Goal: Information Seeking & Learning: Find contact information

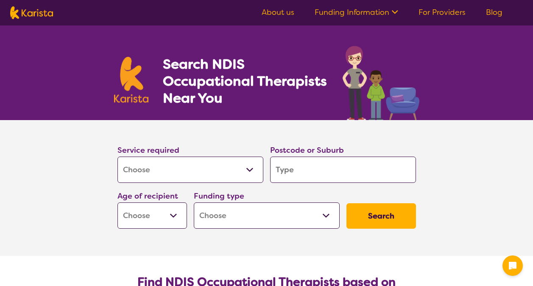
select select "[MEDICAL_DATA]"
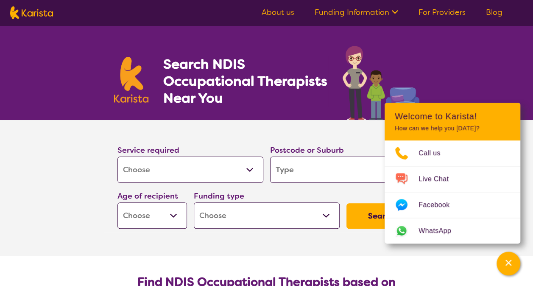
type input "3"
type input "30"
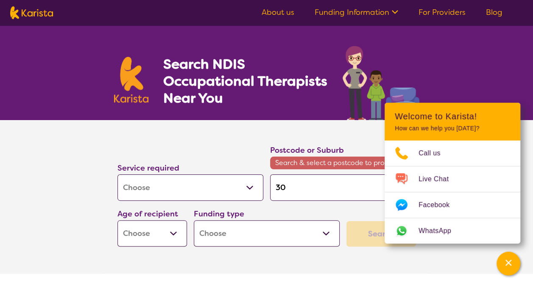
type input "302"
type input "3029"
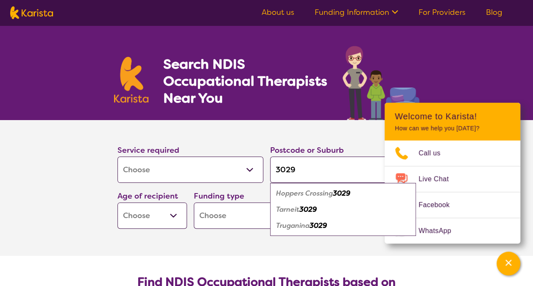
type input "3029"
click at [299, 206] on em "Tarneit" at bounding box center [287, 209] width 23 height 9
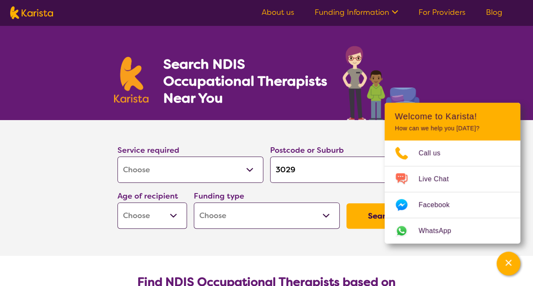
click at [169, 209] on select "Early Childhood - 0 to 9 Child - 10 to 11 Adolescent - 12 to 17 Adult - 18 to 6…" at bounding box center [152, 215] width 70 height 26
click at [158, 220] on select "Early Childhood - 0 to 9 Child - 10 to 11 Adolescent - 12 to 17 Adult - 18 to 6…" at bounding box center [152, 215] width 70 height 26
select select "AD"
click at [117, 202] on select "Early Childhood - 0 to 9 Child - 10 to 11 Adolescent - 12 to 17 Adult - 18 to 6…" at bounding box center [152, 215] width 70 height 26
select select "AD"
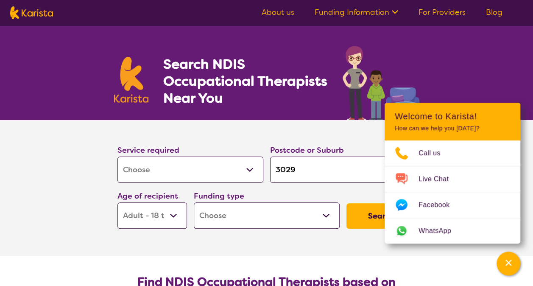
click at [238, 211] on select "Home Care Package (HCP) National Disability Insurance Scheme (NDIS) I don't know" at bounding box center [267, 215] width 146 height 26
select select "NDIS"
click at [194, 202] on select "Home Care Package (HCP) National Disability Insurance Scheme (NDIS) I don't know" at bounding box center [267, 215] width 146 height 26
select select "NDIS"
click at [362, 217] on button "Search" at bounding box center [381, 215] width 70 height 25
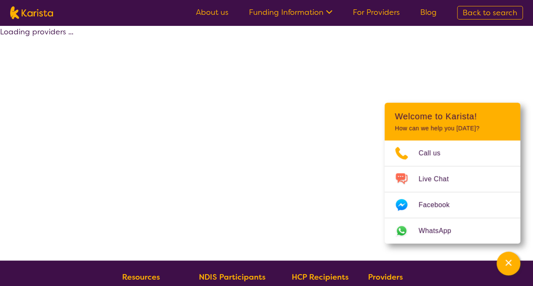
select select "by_score"
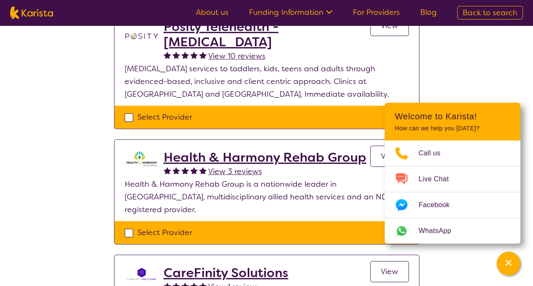
scroll to position [109, 0]
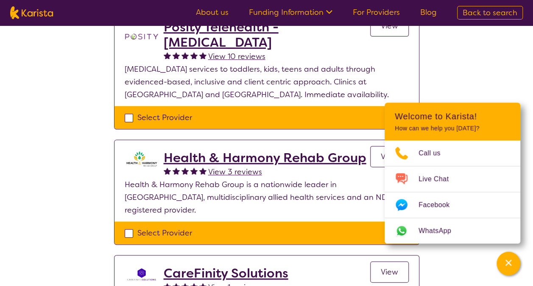
click at [216, 157] on h2 "Health & Harmony Rehab Group" at bounding box center [265, 157] width 203 height 15
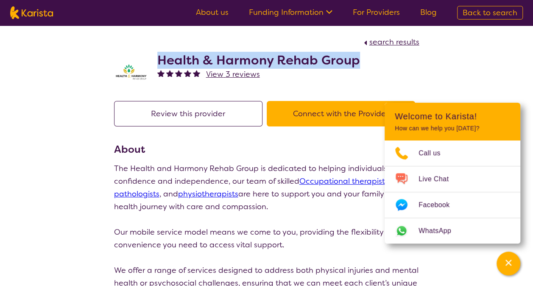
drag, startPoint x: 359, startPoint y: 64, endPoint x: 156, endPoint y: 64, distance: 202.6
click at [156, 64] on div "Health & Harmony Rehab Group View 3 reviews" at bounding box center [266, 69] width 305 height 42
copy h2 "Health & Harmony Rehab Group"
